Goal: Contribute content: Add original content to the website for others to see

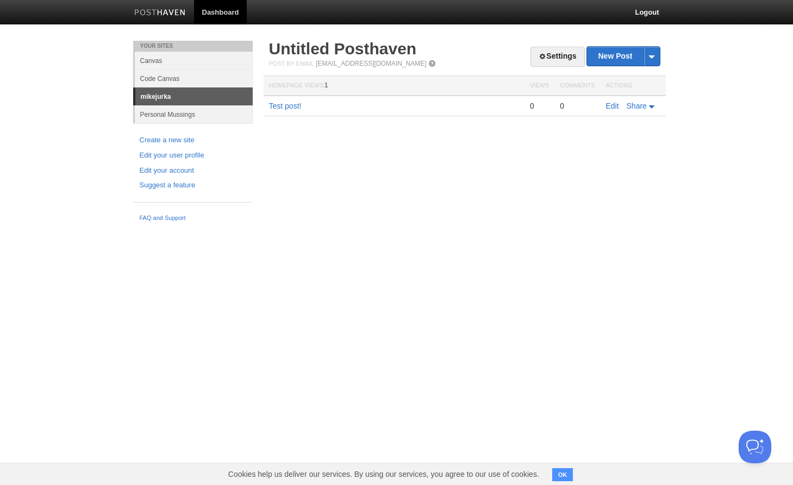
click at [186, 62] on link "Canvas" at bounding box center [194, 61] width 118 height 18
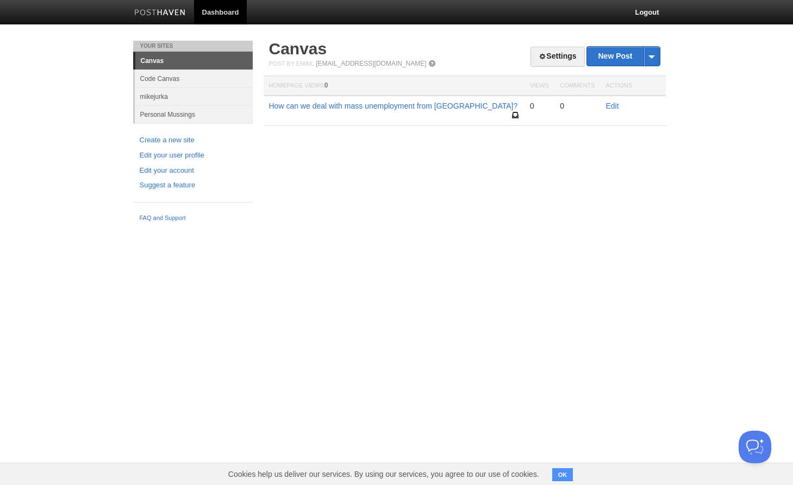
click at [619, 110] on td "Edit" at bounding box center [633, 111] width 65 height 30
click at [609, 108] on link "Edit" at bounding box center [612, 106] width 13 height 9
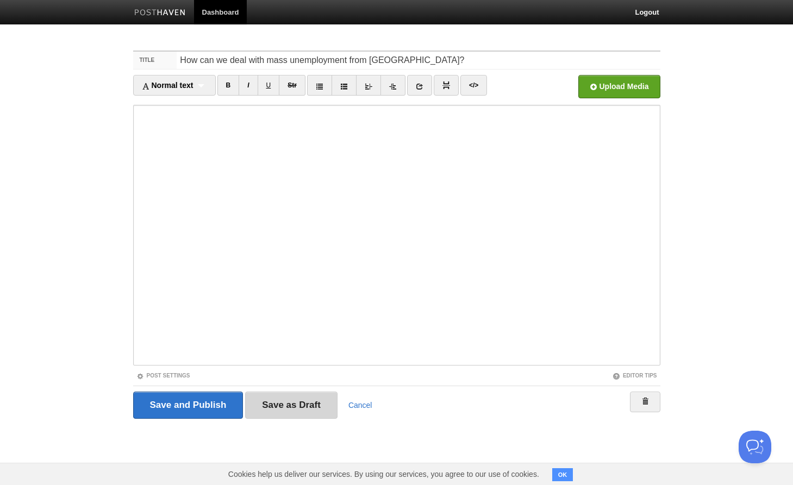
click at [309, 411] on input "Save as Draft" at bounding box center [291, 405] width 92 height 27
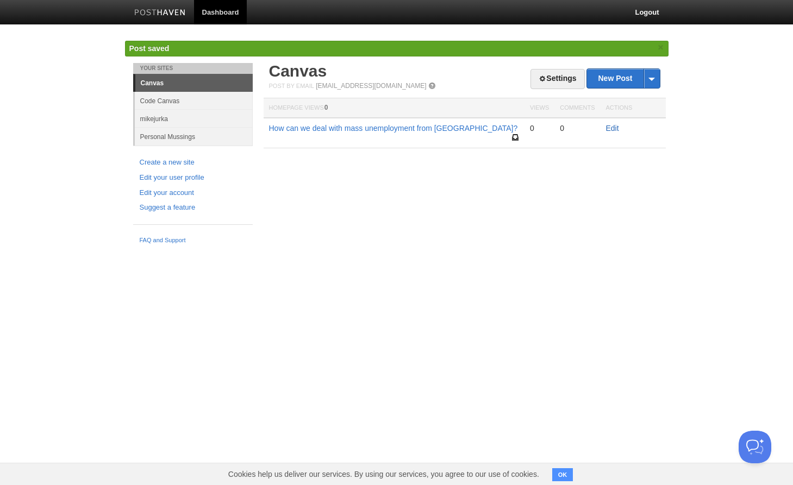
click at [616, 130] on link "Edit" at bounding box center [612, 128] width 13 height 9
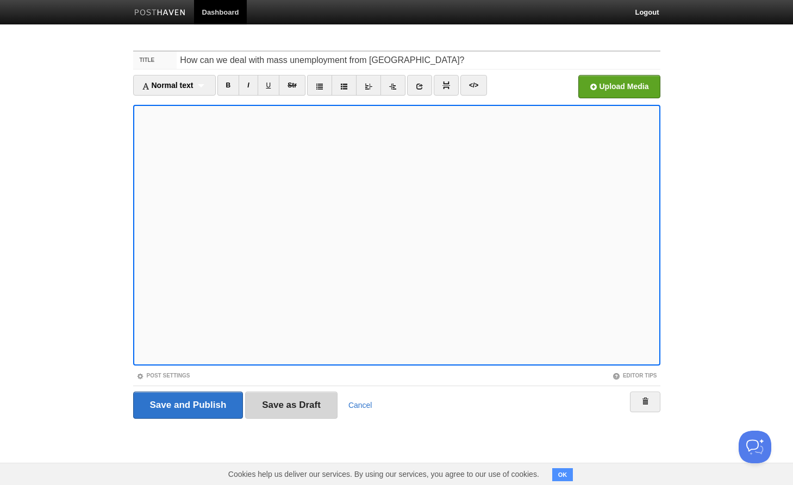
click at [270, 411] on input "Save as Draft" at bounding box center [291, 405] width 92 height 27
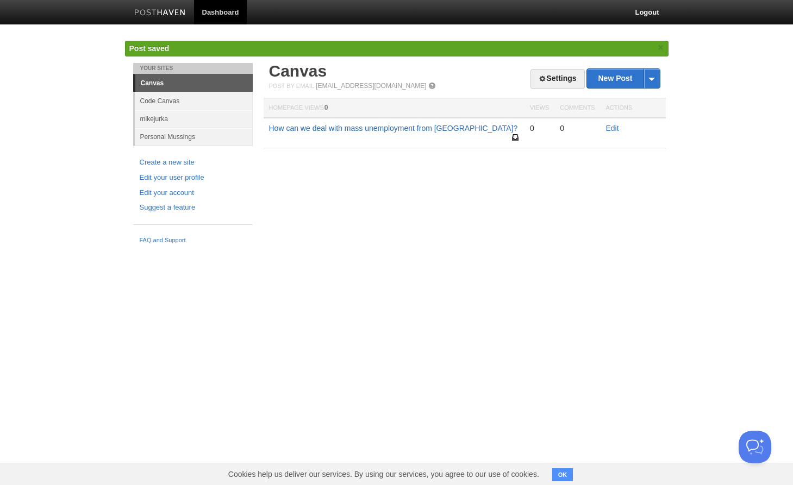
click at [373, 130] on link "How can we deal with mass unemployment from [GEOGRAPHIC_DATA]?" at bounding box center [393, 128] width 249 height 9
